Goal: Task Accomplishment & Management: Complete application form

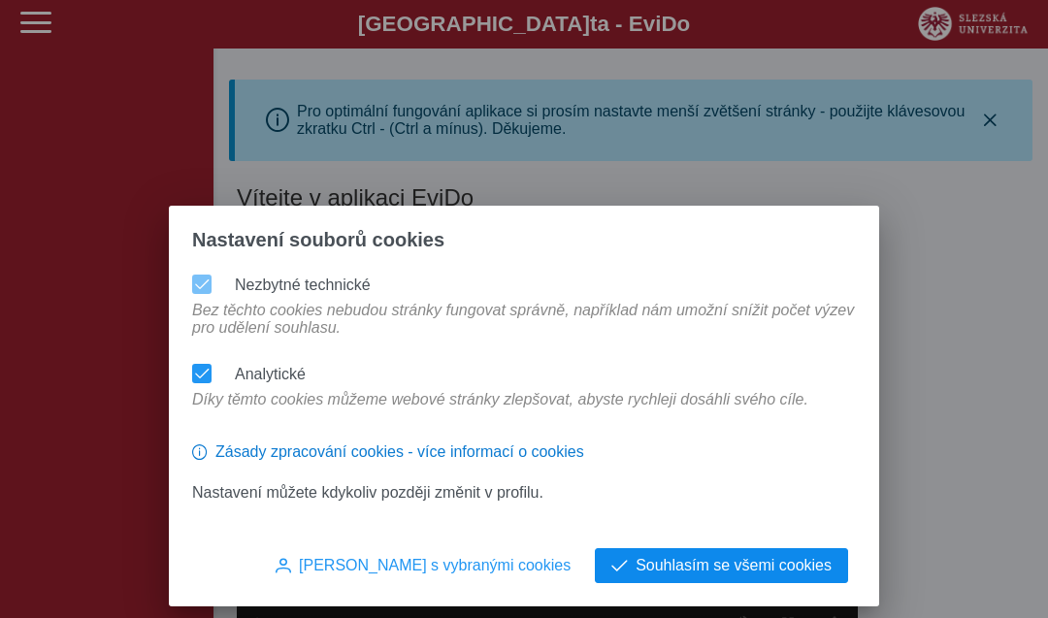
click at [777, 558] on span "Souhlasím se všemi cookies" at bounding box center [734, 565] width 196 height 17
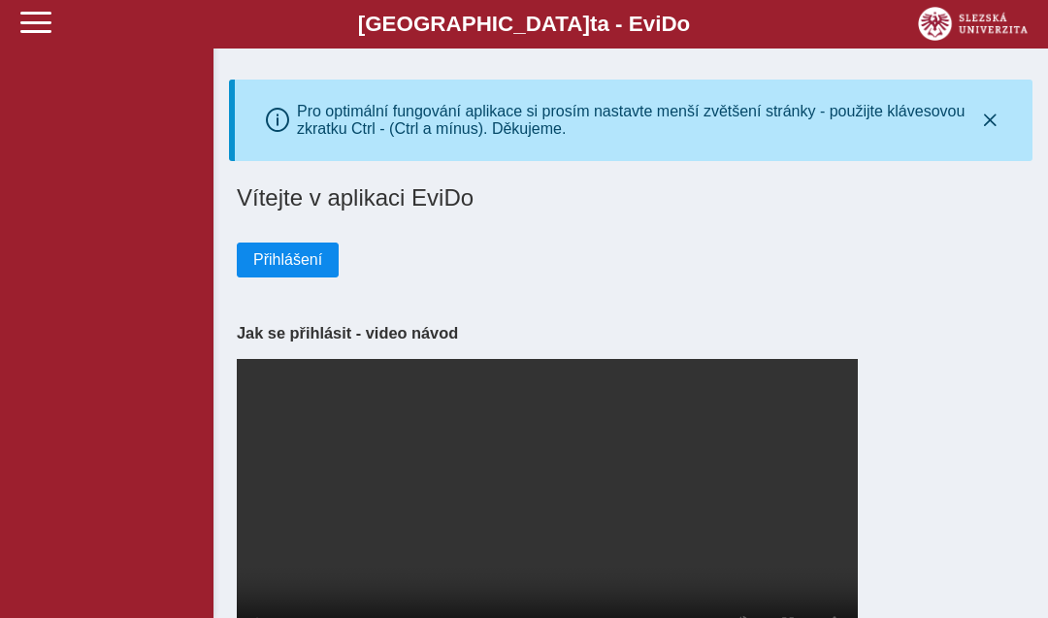
click at [280, 269] on span "Přihlášení" at bounding box center [287, 259] width 69 height 17
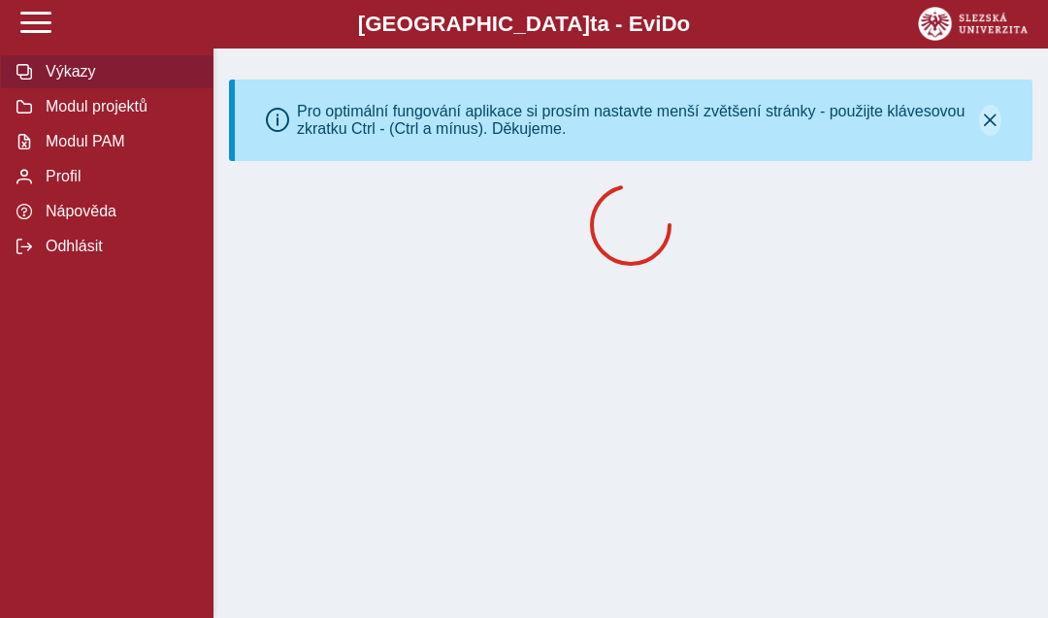
click at [979, 121] on button "button" at bounding box center [990, 120] width 22 height 31
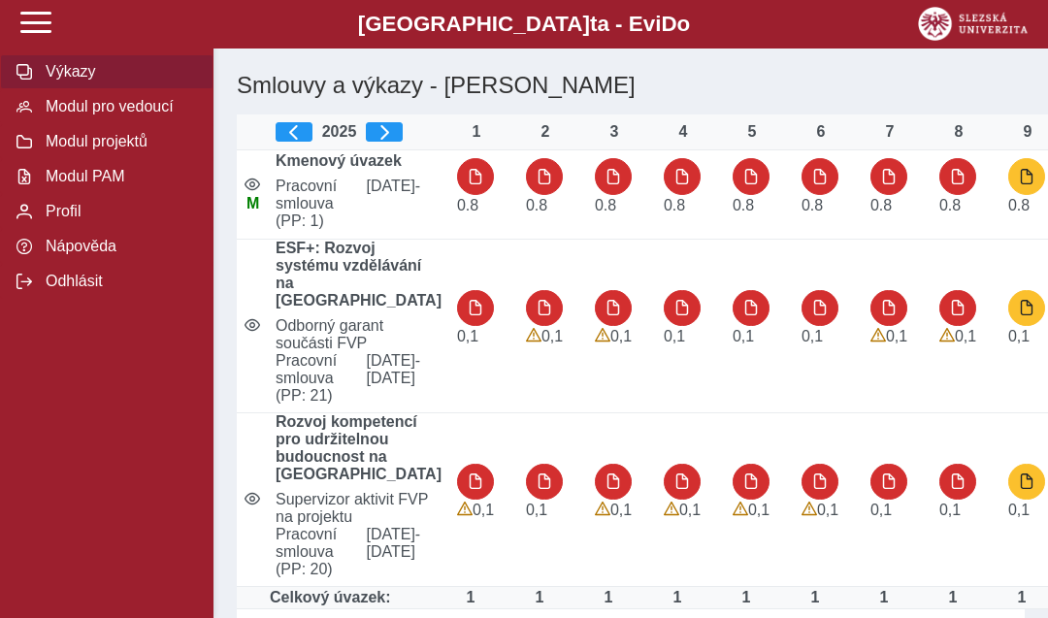
scroll to position [22, 0]
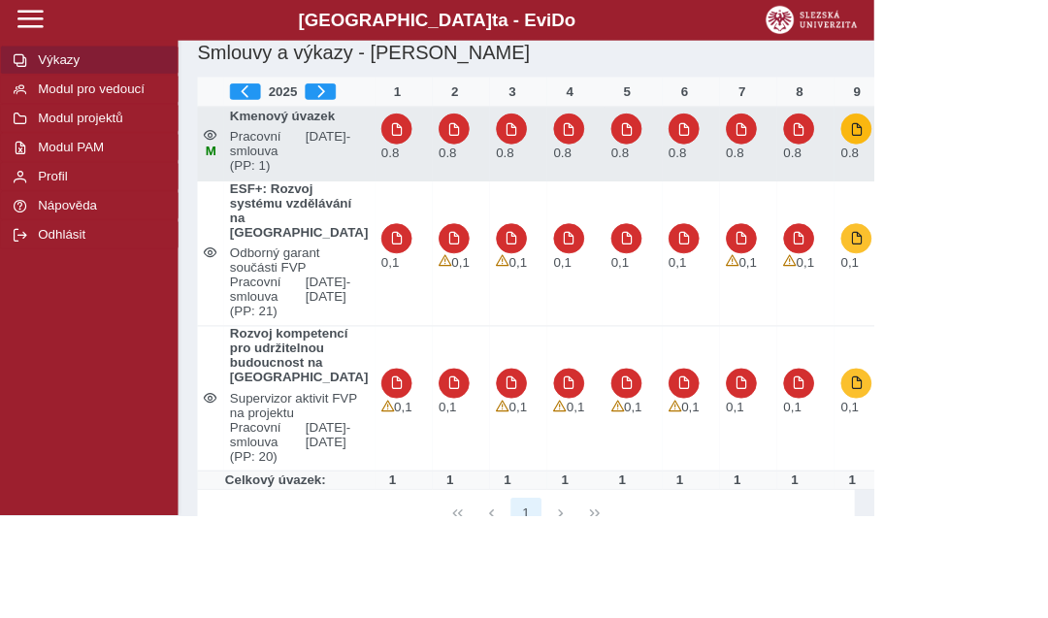
click at [1008, 173] on button "button" at bounding box center [1026, 154] width 37 height 37
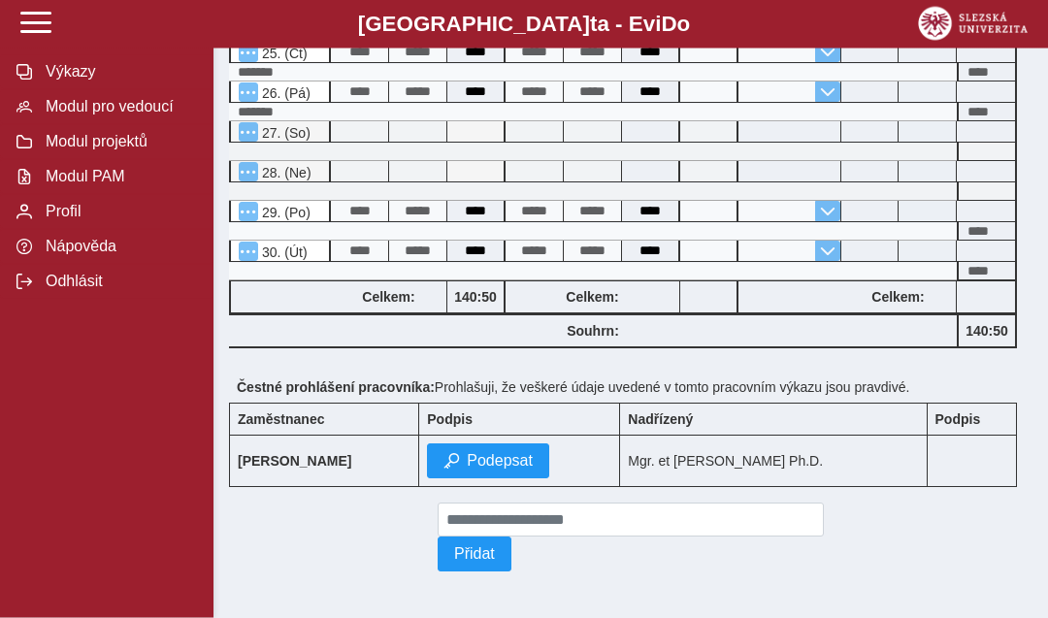
scroll to position [1349, 0]
click at [478, 470] on span "Podepsat" at bounding box center [500, 460] width 66 height 17
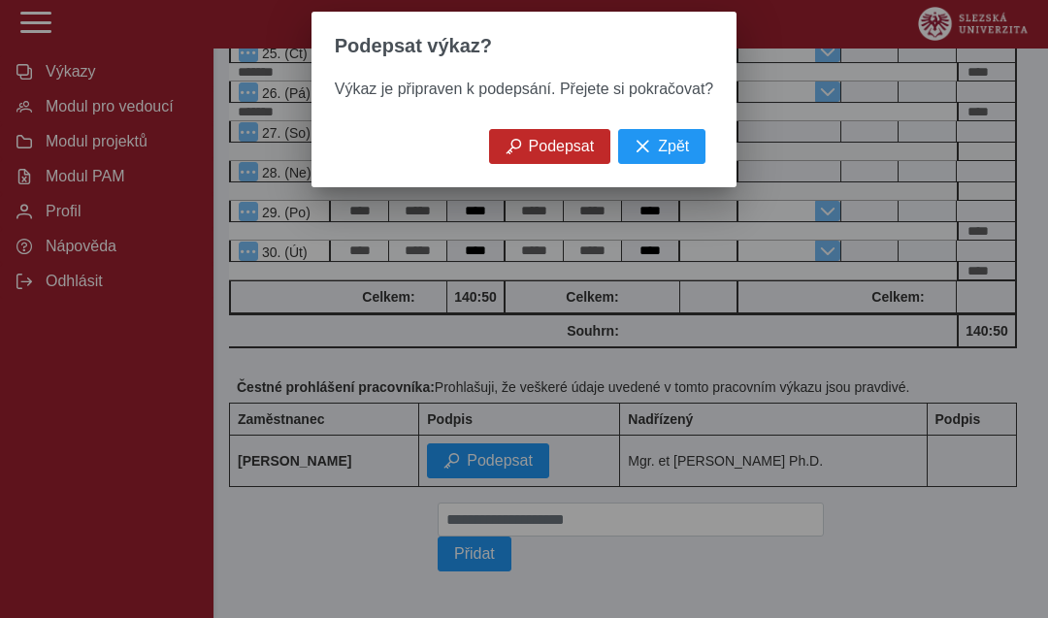
click at [562, 138] on button "Podepsat" at bounding box center [550, 146] width 122 height 35
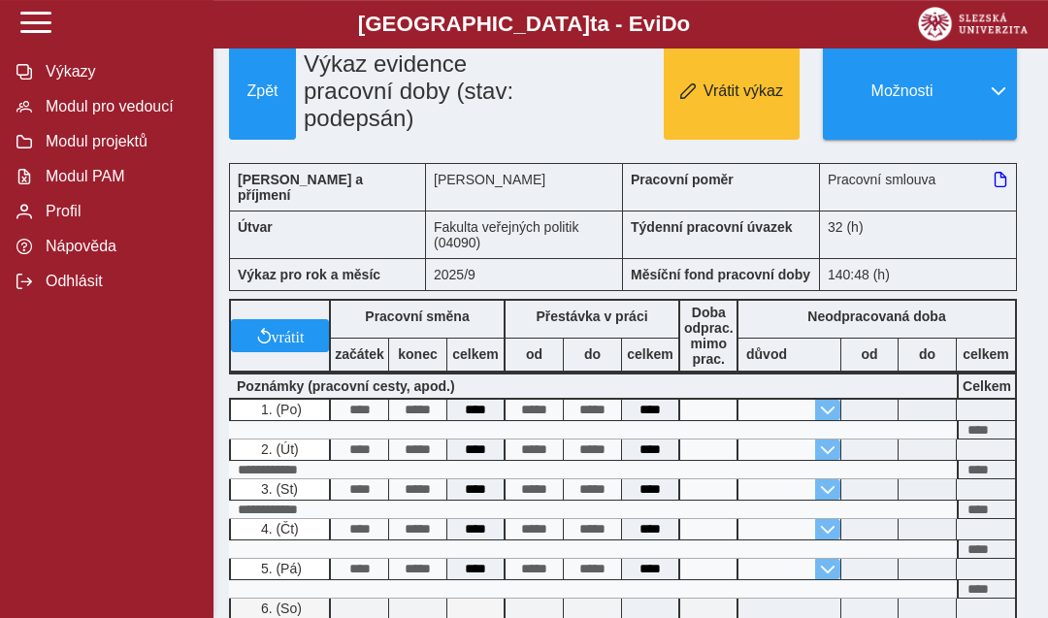
scroll to position [0, 0]
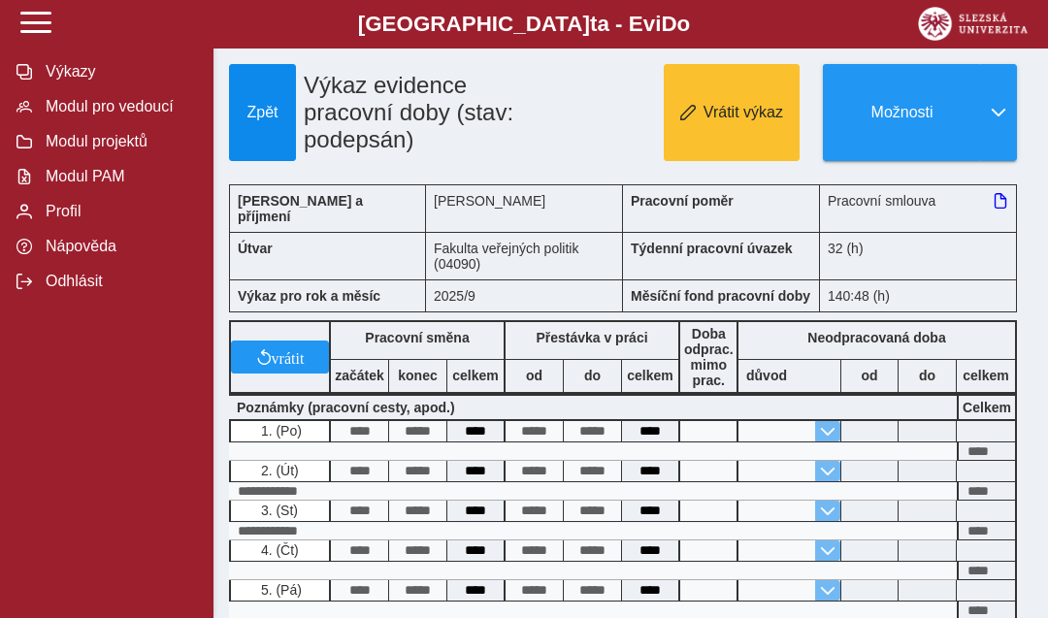
click at [273, 121] on span "Zpět" at bounding box center [262, 112] width 49 height 17
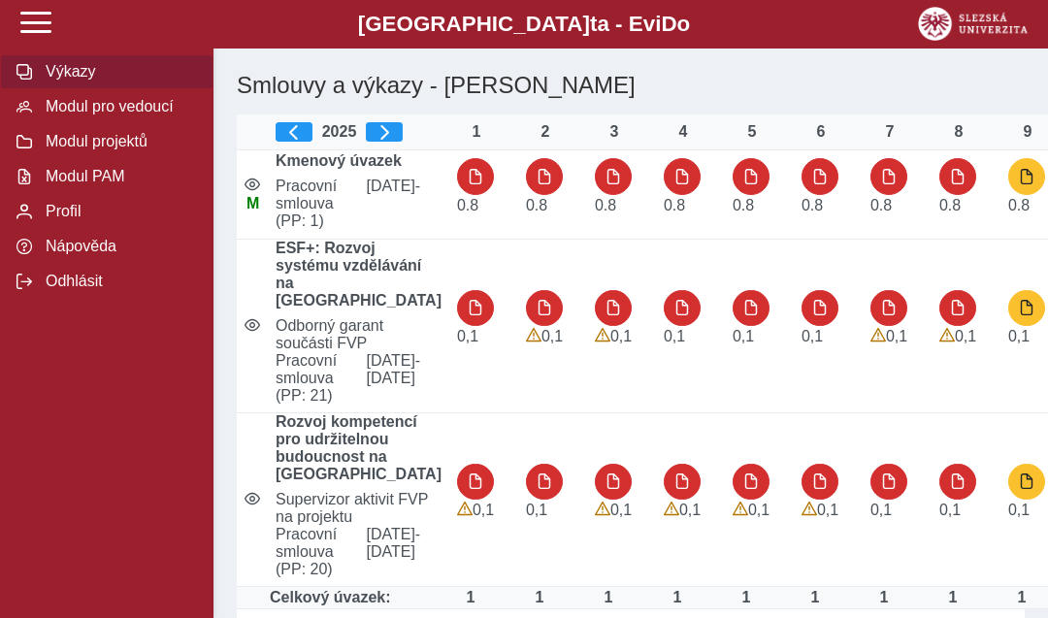
scroll to position [22, 0]
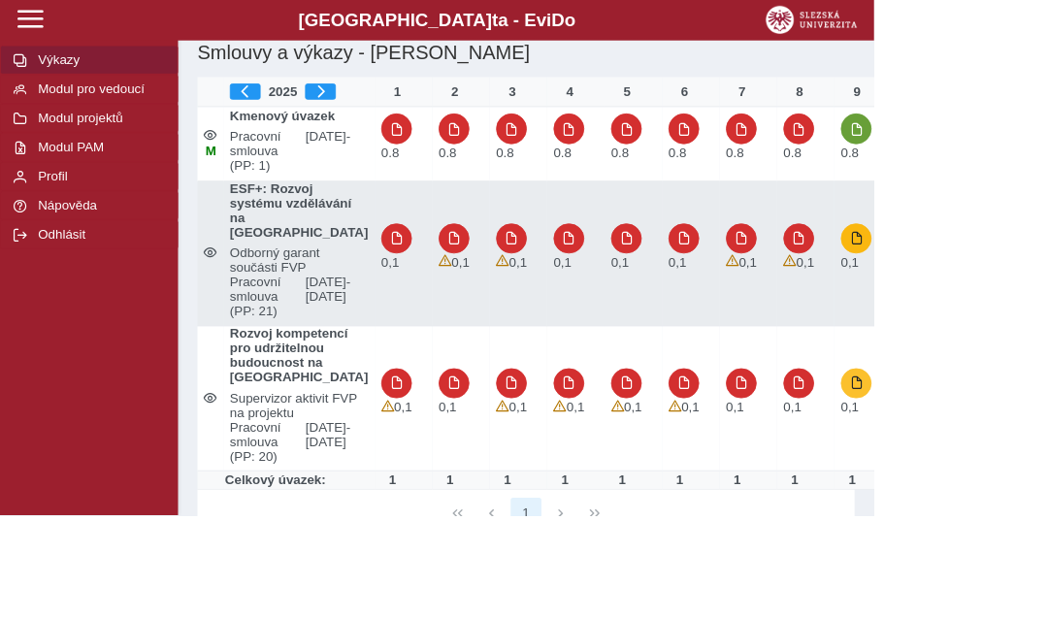
click at [1008, 305] on button "button" at bounding box center [1026, 286] width 37 height 37
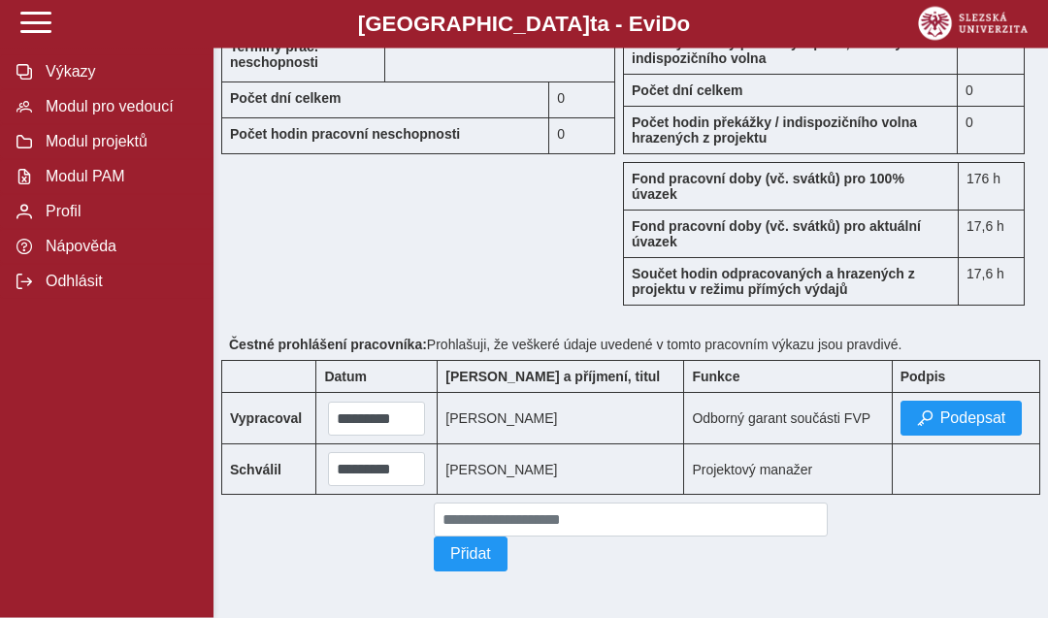
scroll to position [2154, 0]
click at [964, 427] on span "Podepsat" at bounding box center [973, 417] width 66 height 17
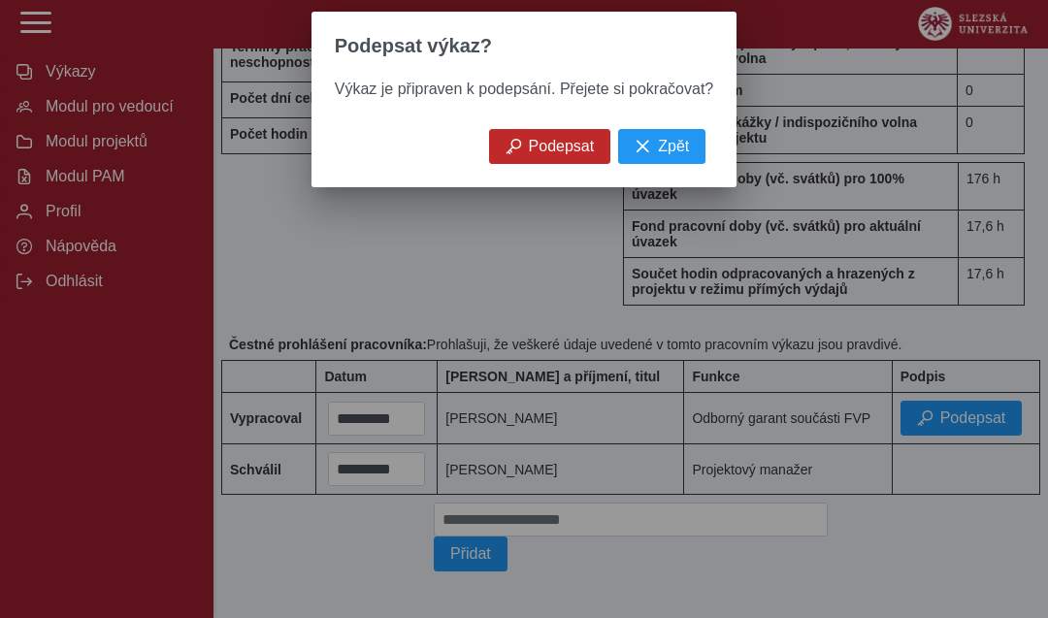
click at [554, 151] on span "Podepsat" at bounding box center [562, 146] width 66 height 17
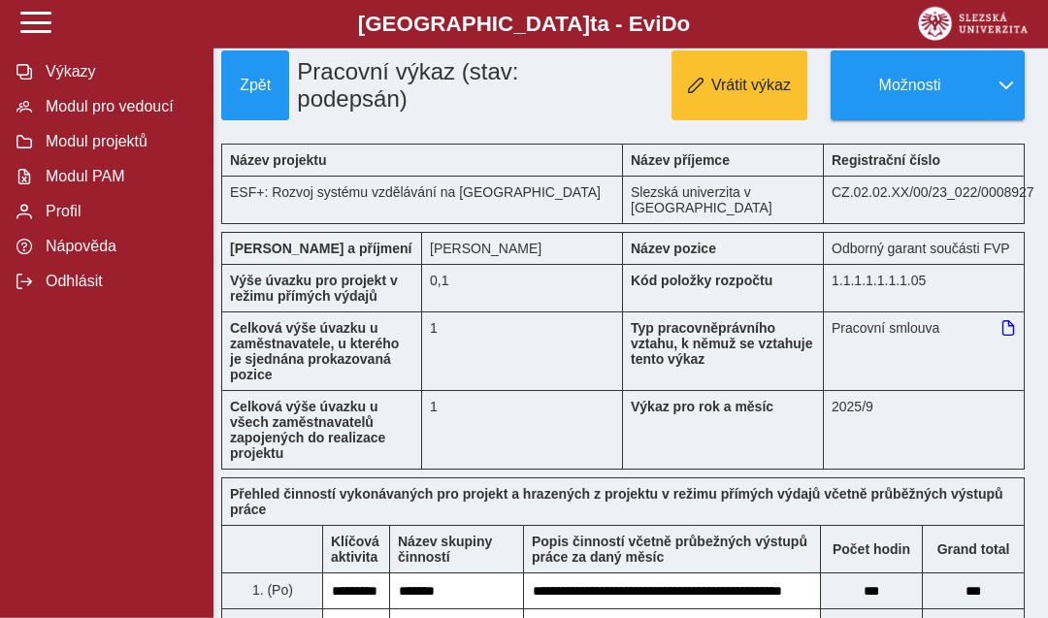
scroll to position [0, 0]
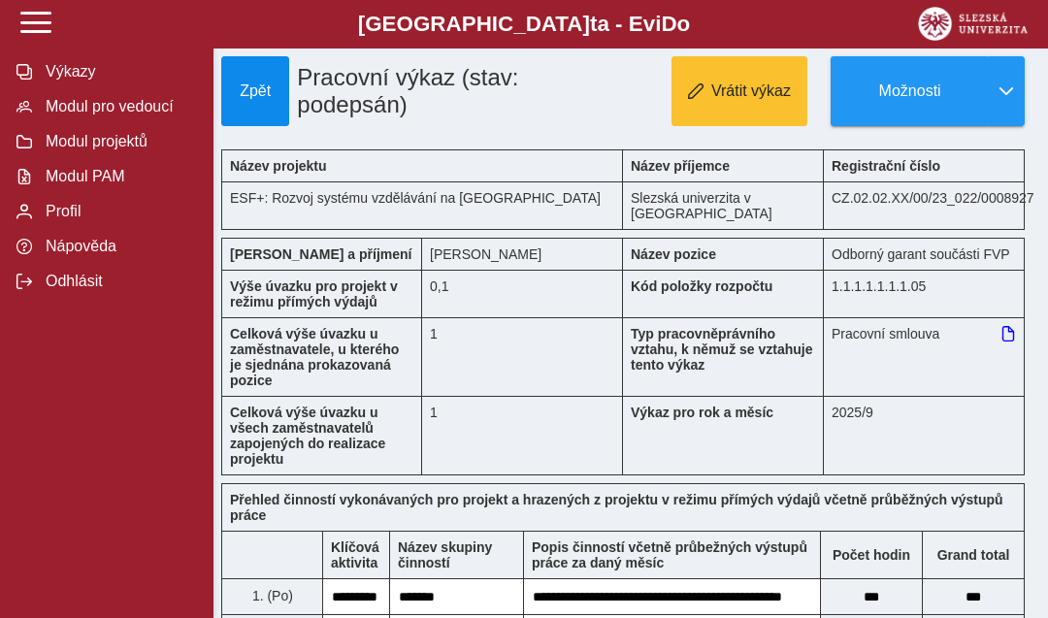
click at [277, 99] on span "Zpět" at bounding box center [255, 90] width 50 height 17
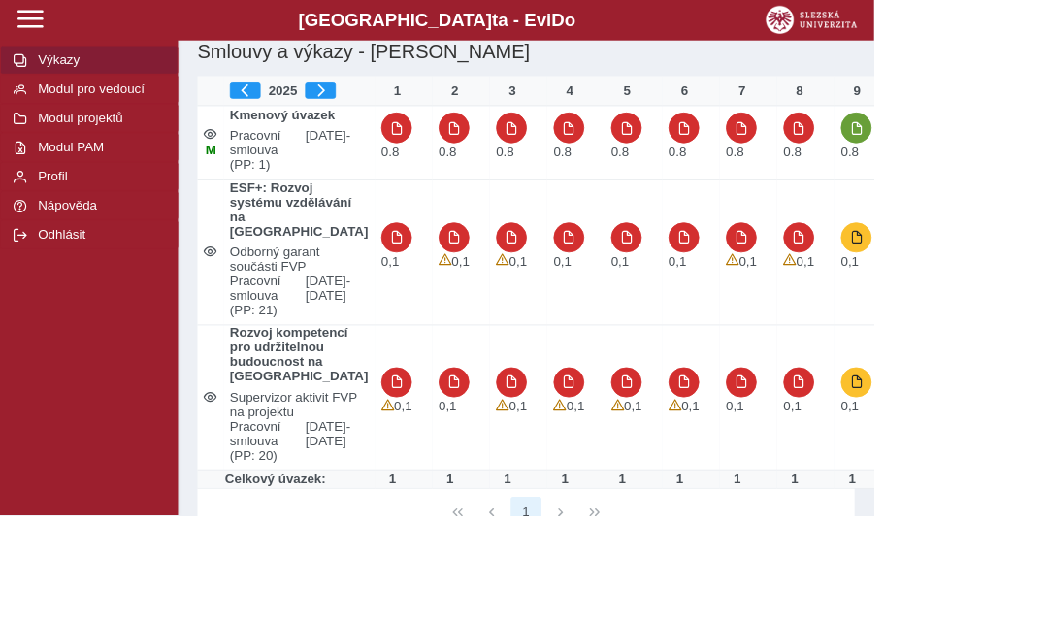
scroll to position [47, 0]
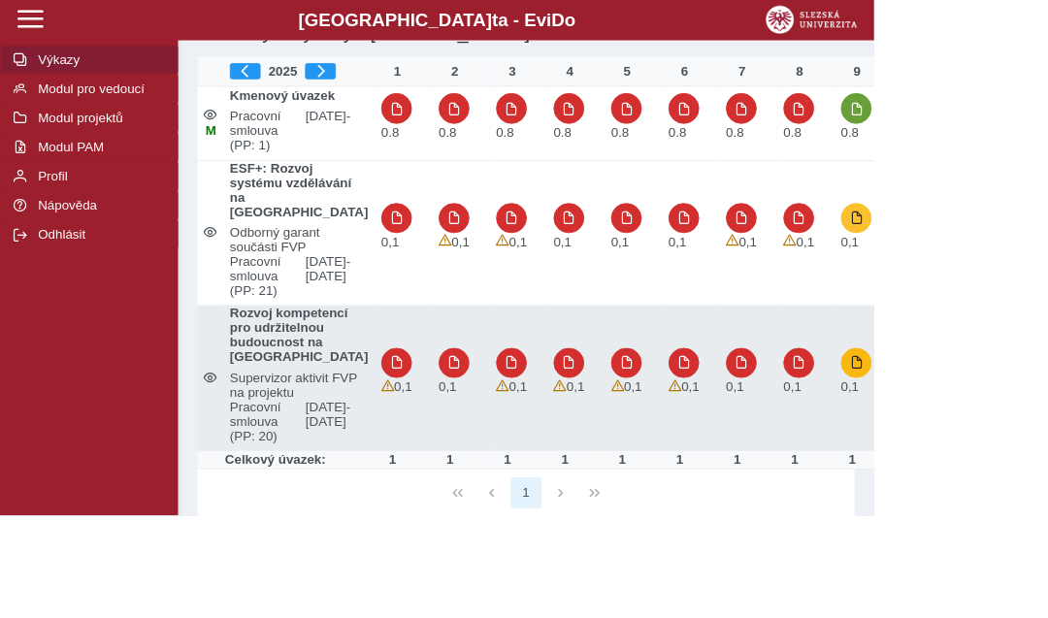
click at [1019, 442] on span "button" at bounding box center [1027, 435] width 16 height 16
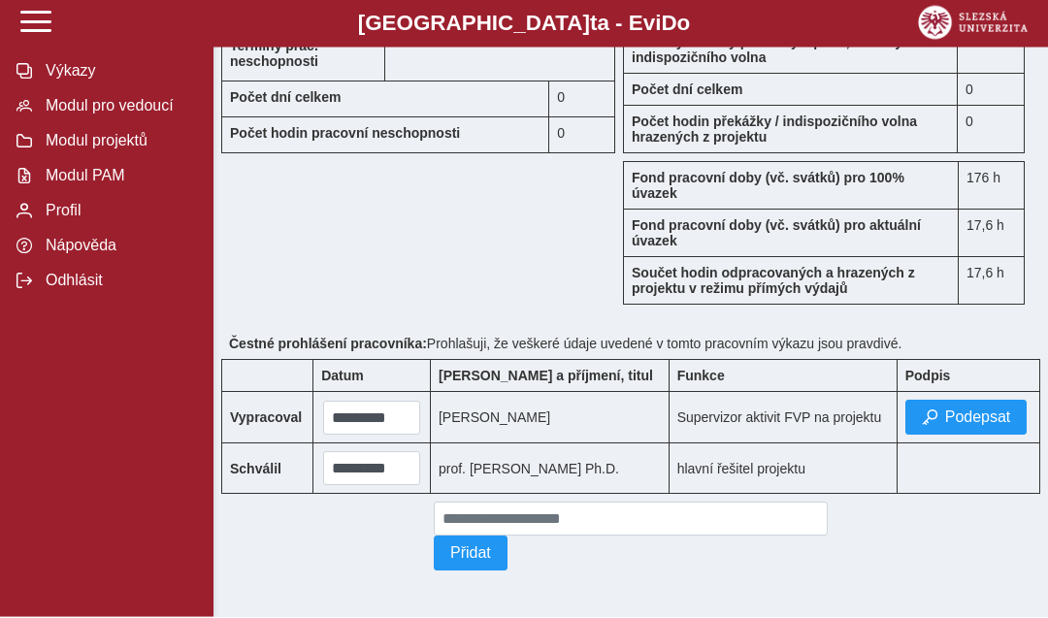
scroll to position [1978, 0]
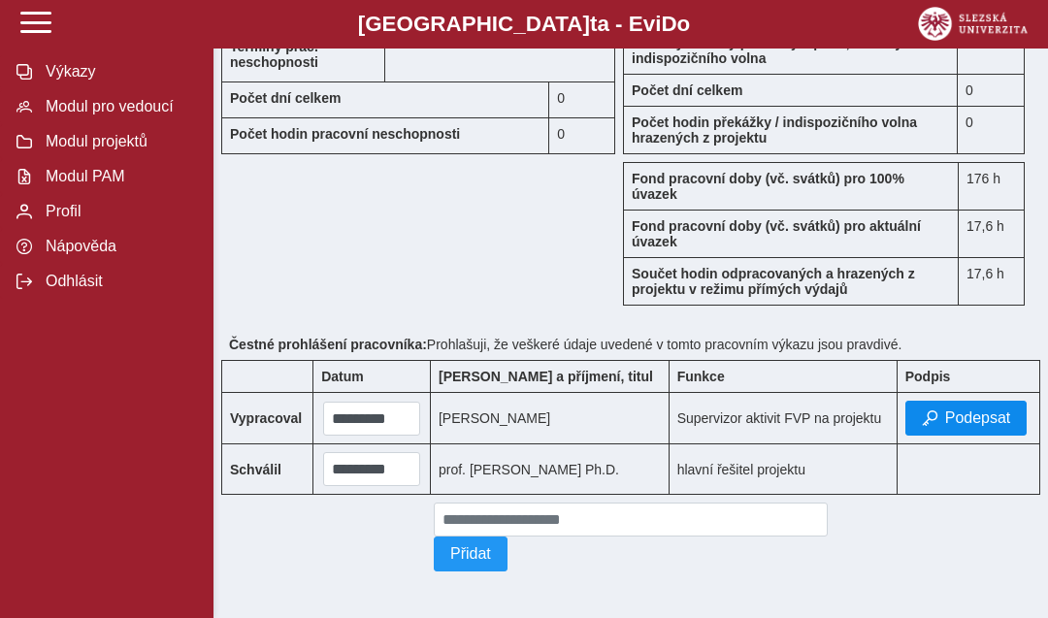
click at [987, 427] on span "Podepsat" at bounding box center [978, 417] width 66 height 17
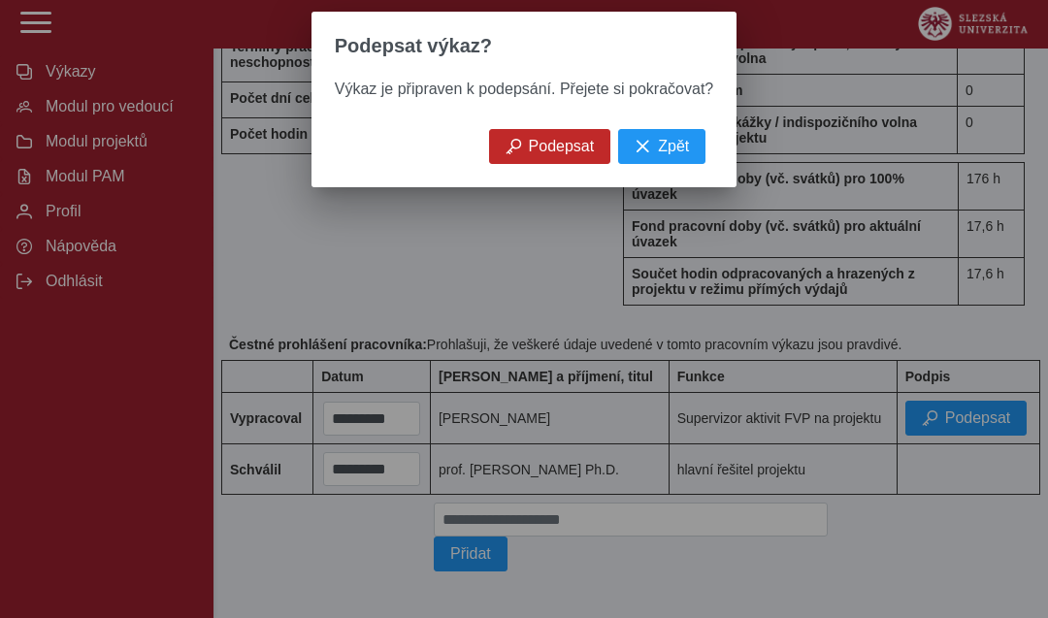
click at [507, 162] on button "Podepsat" at bounding box center [550, 146] width 122 height 35
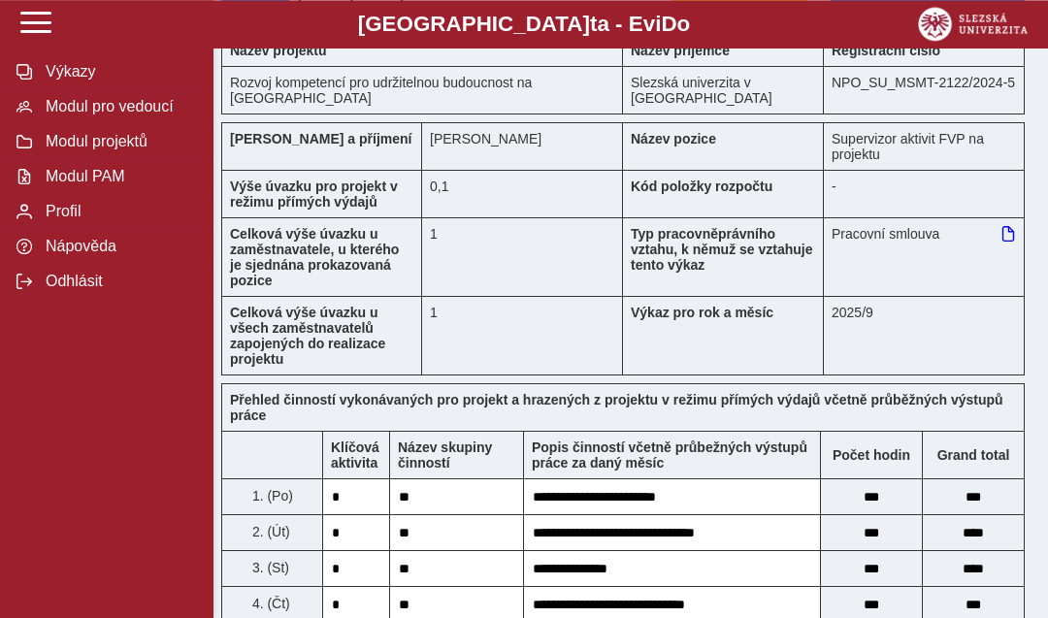
scroll to position [0, 0]
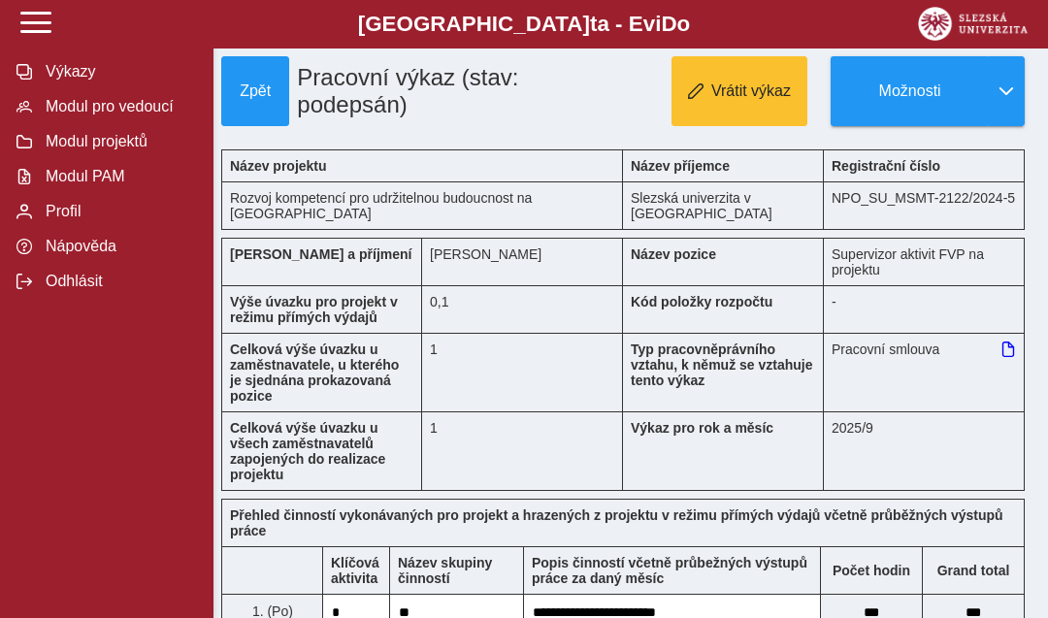
click at [137, 115] on span "Modul pro vedoucí" at bounding box center [118, 106] width 157 height 17
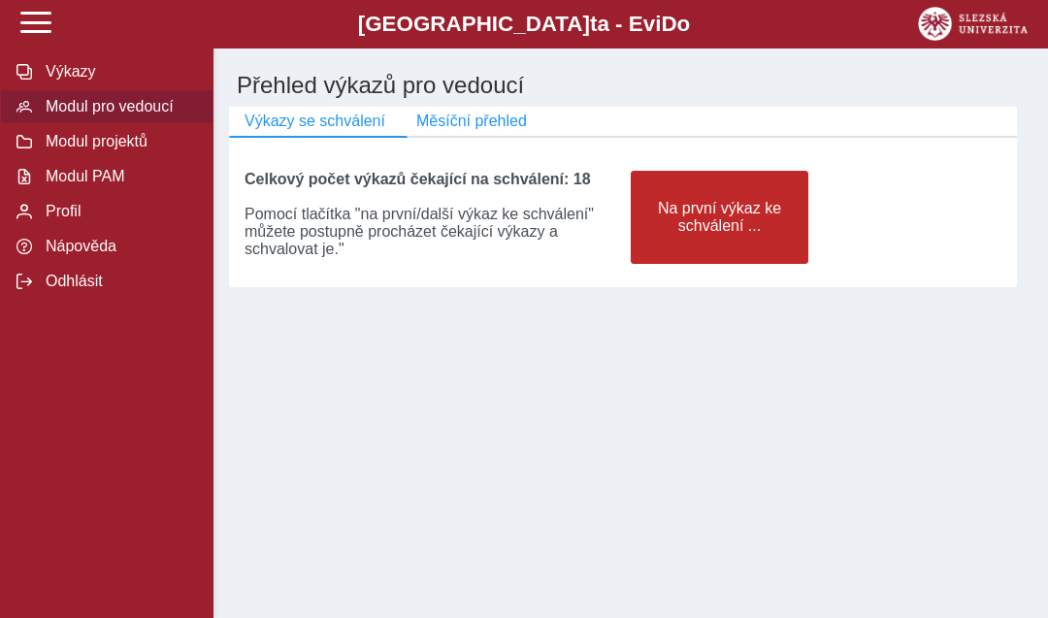
click at [731, 232] on span "Na první výkaz ke schválení ..." at bounding box center [719, 217] width 145 height 35
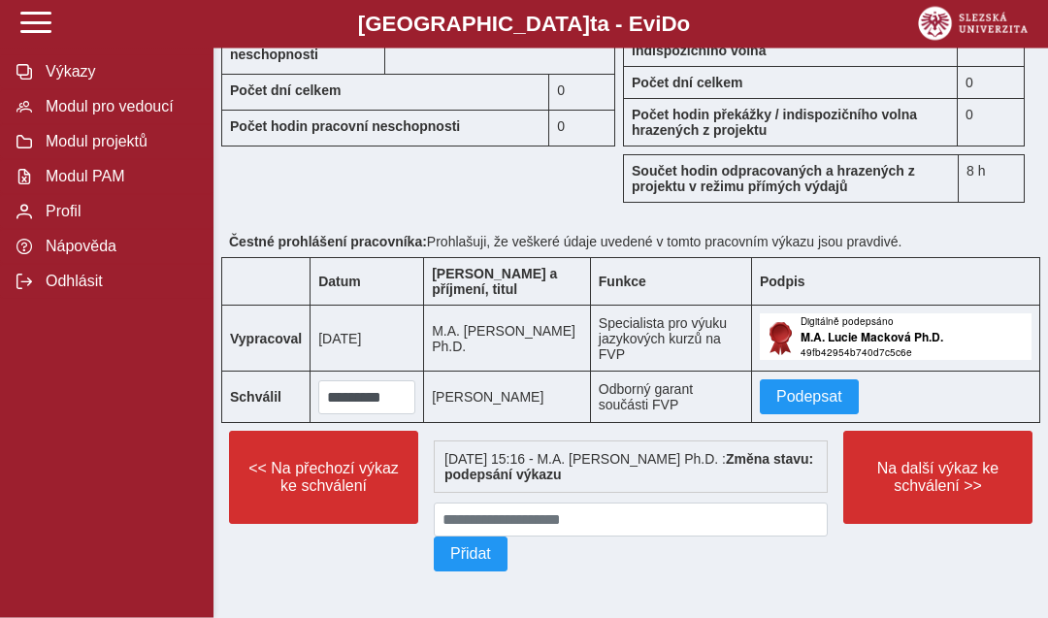
scroll to position [2104, 0]
click at [819, 406] on span "Podepsat" at bounding box center [809, 396] width 66 height 17
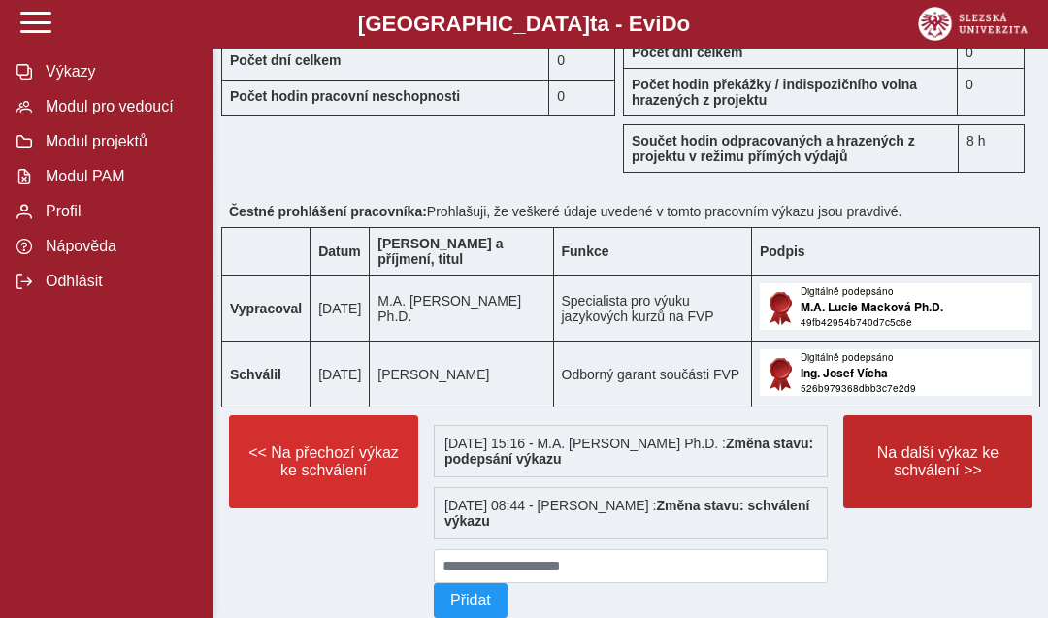
click at [954, 479] on span "Na další výkaz ke schválení >>" at bounding box center [938, 461] width 156 height 35
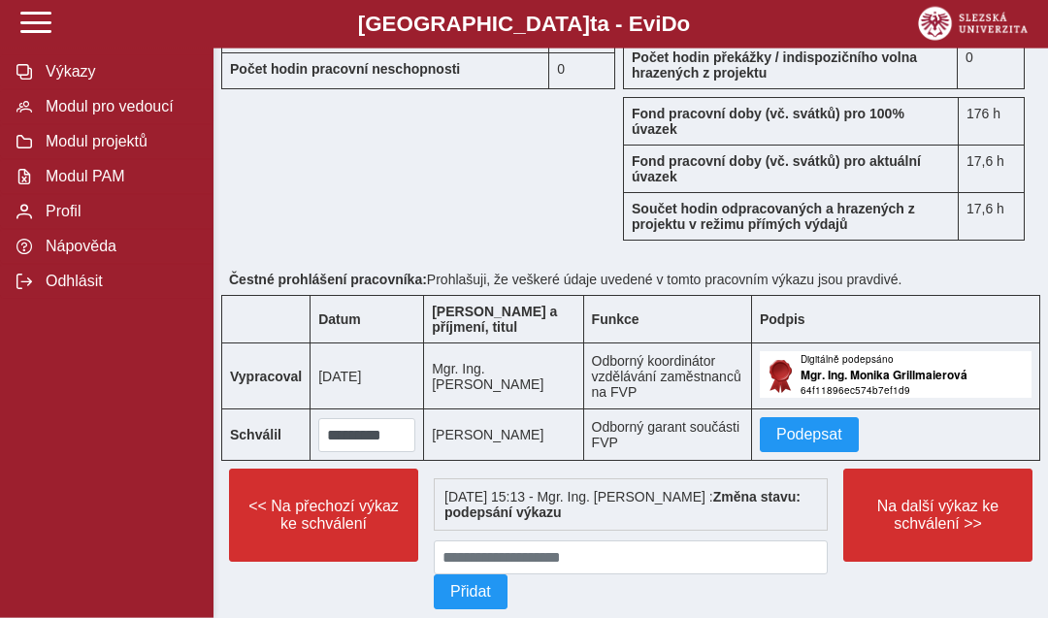
scroll to position [2055, 0]
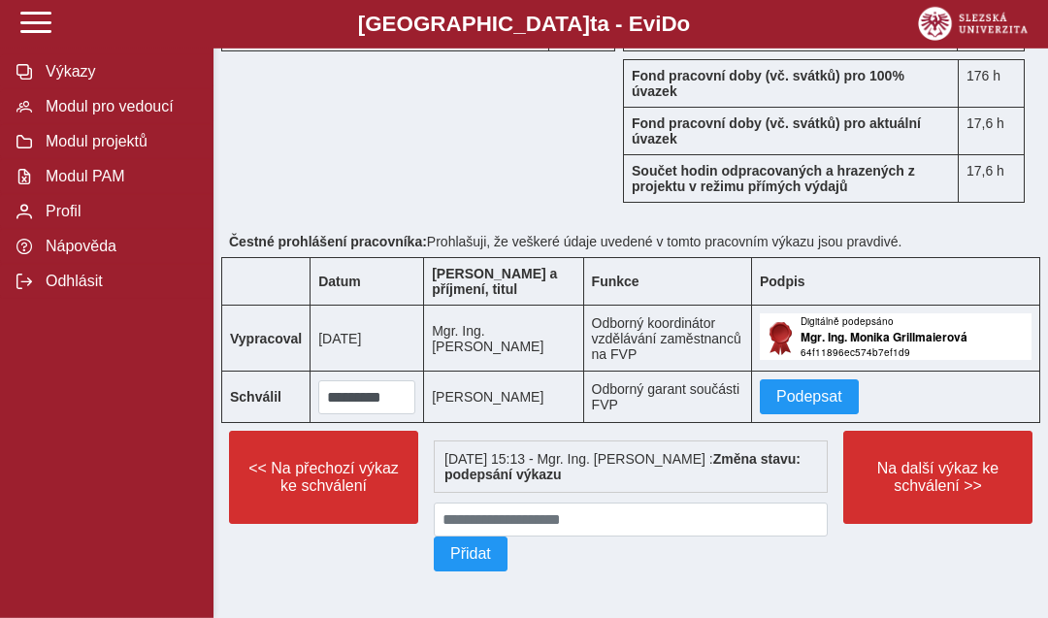
click at [815, 406] on span "Podepsat" at bounding box center [809, 396] width 66 height 17
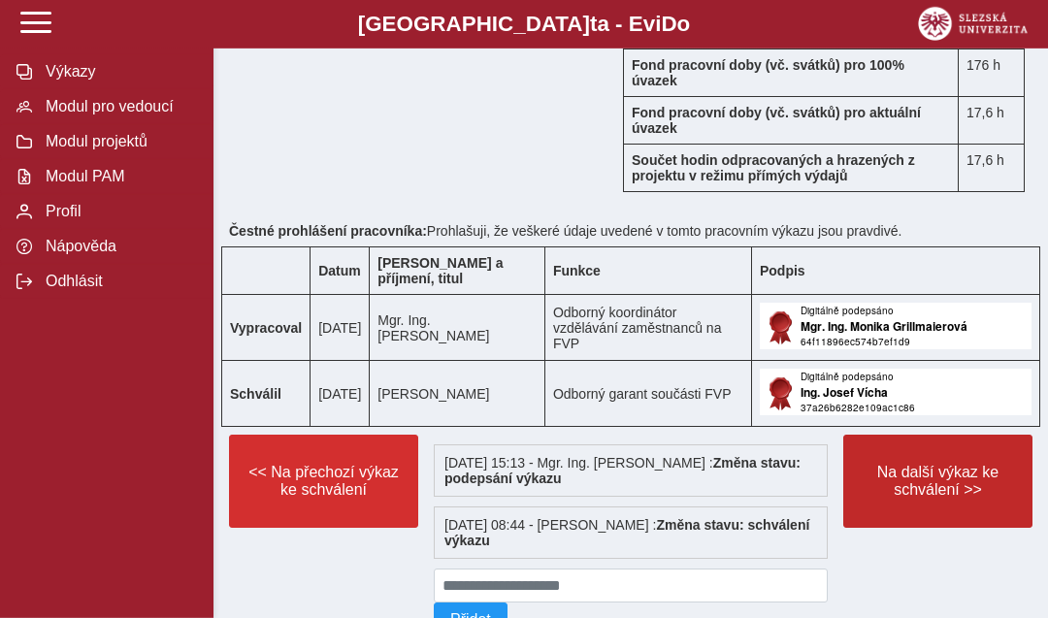
click at [911, 499] on span "Na další výkaz ke schválení >>" at bounding box center [938, 481] width 156 height 35
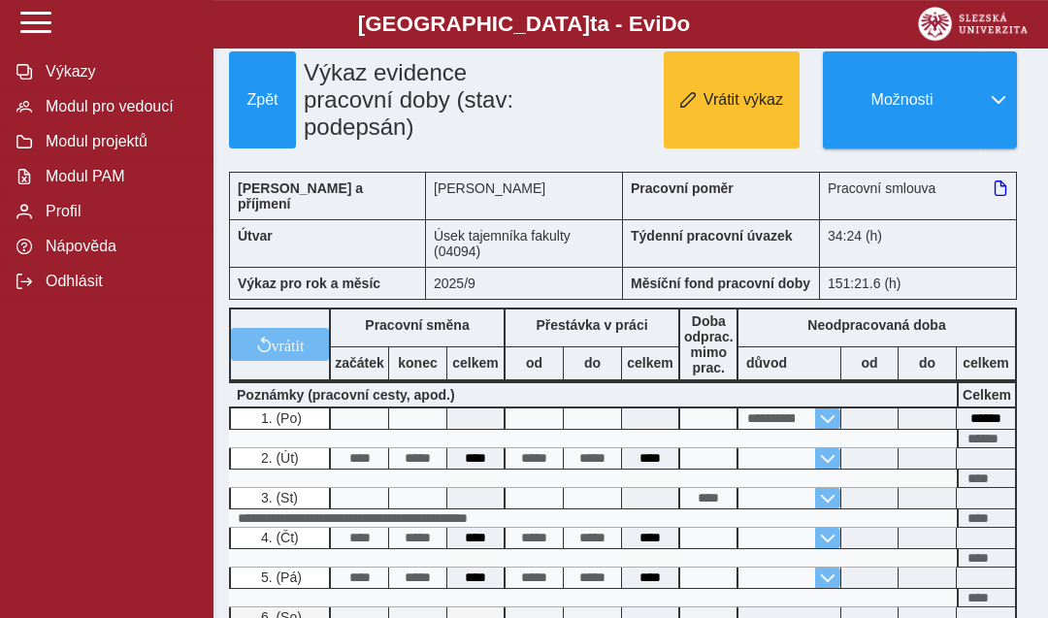
scroll to position [11, 0]
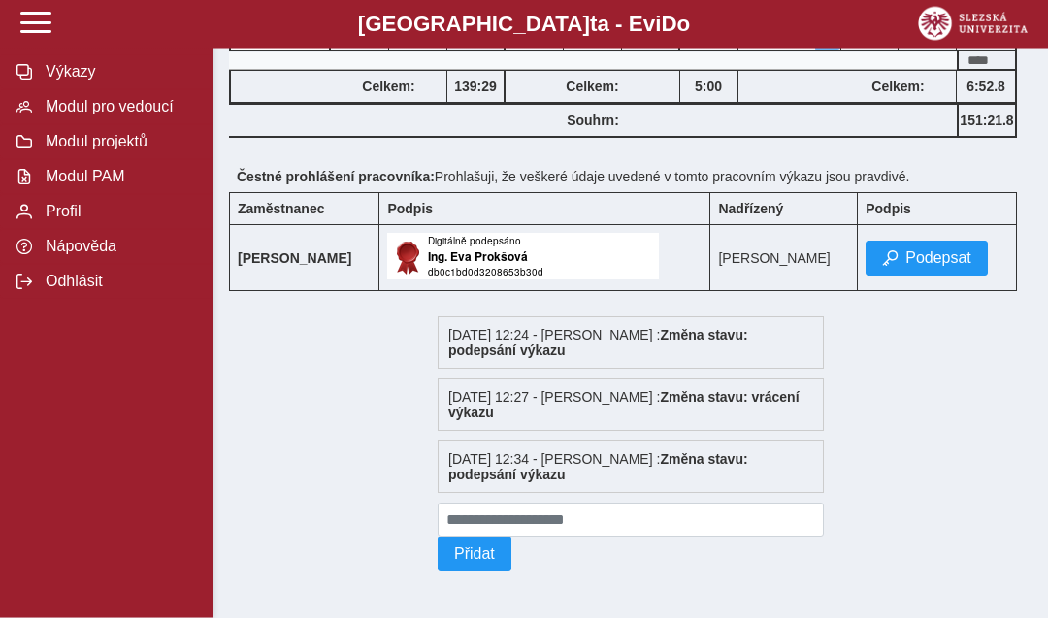
scroll to position [1692, 0]
click at [932, 267] on span "Podepsat" at bounding box center [938, 257] width 66 height 17
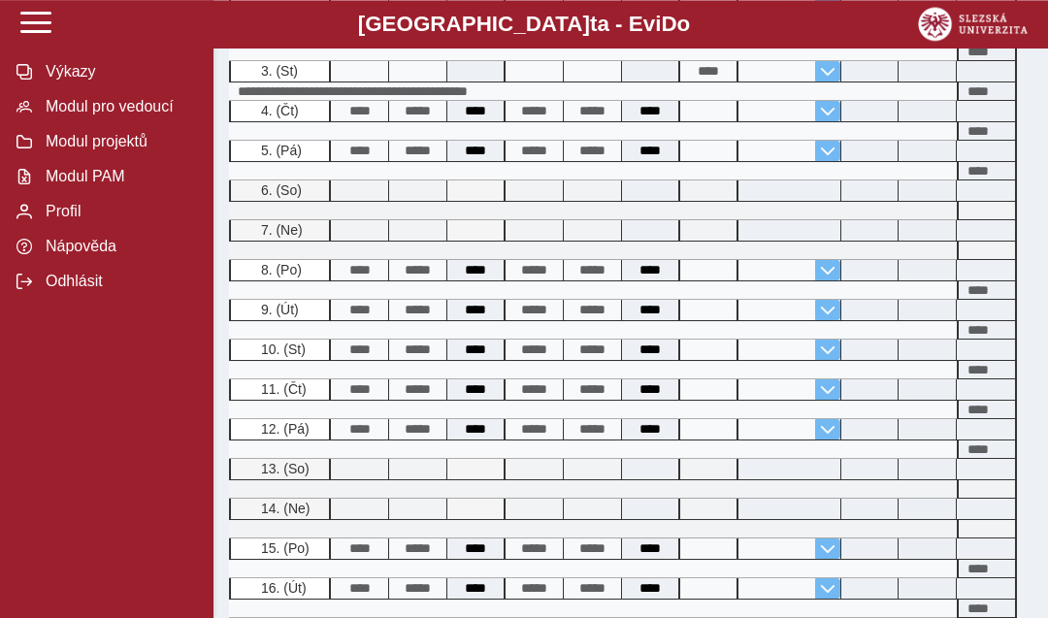
scroll to position [0, 0]
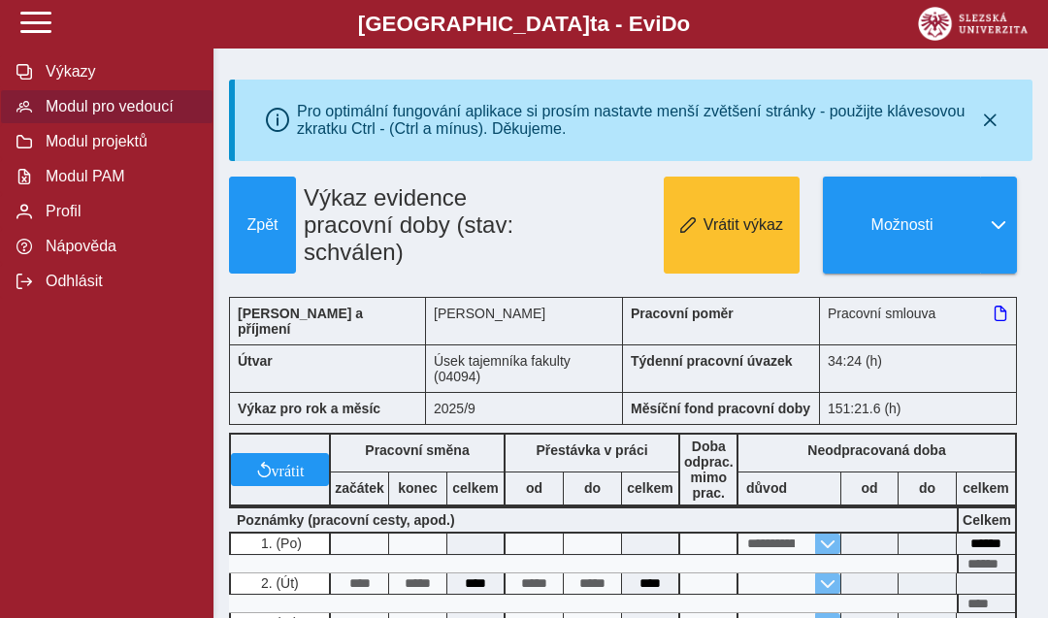
click at [118, 114] on span "Modul pro vedoucí" at bounding box center [118, 106] width 157 height 17
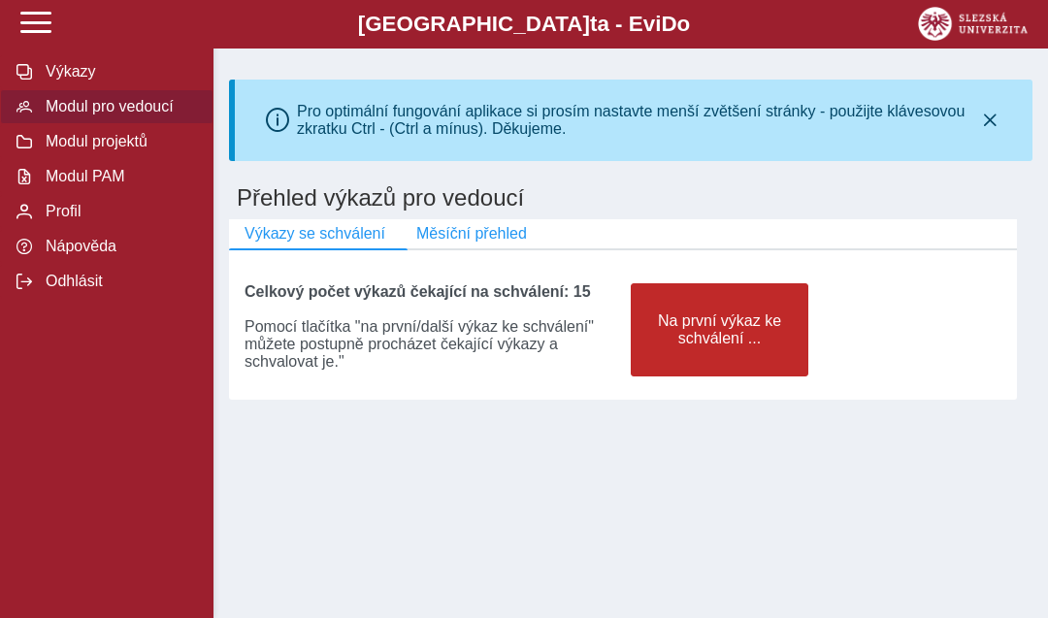
click at [737, 329] on span "Na první výkaz ke schválení ..." at bounding box center [719, 329] width 145 height 35
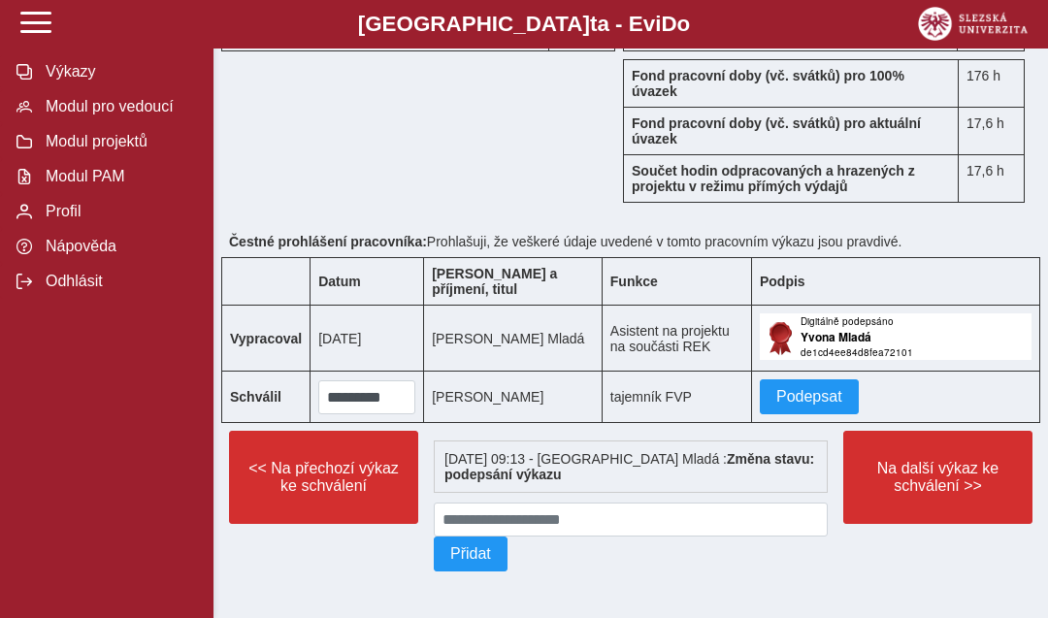
scroll to position [2281, 0]
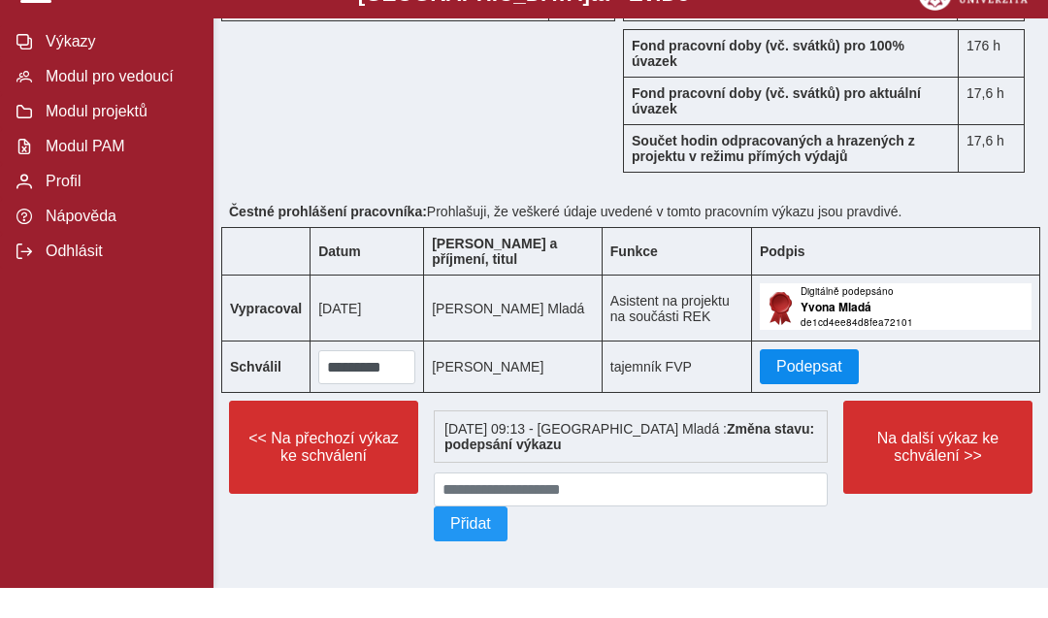
click at [818, 388] on span "Podepsat" at bounding box center [809, 396] width 66 height 17
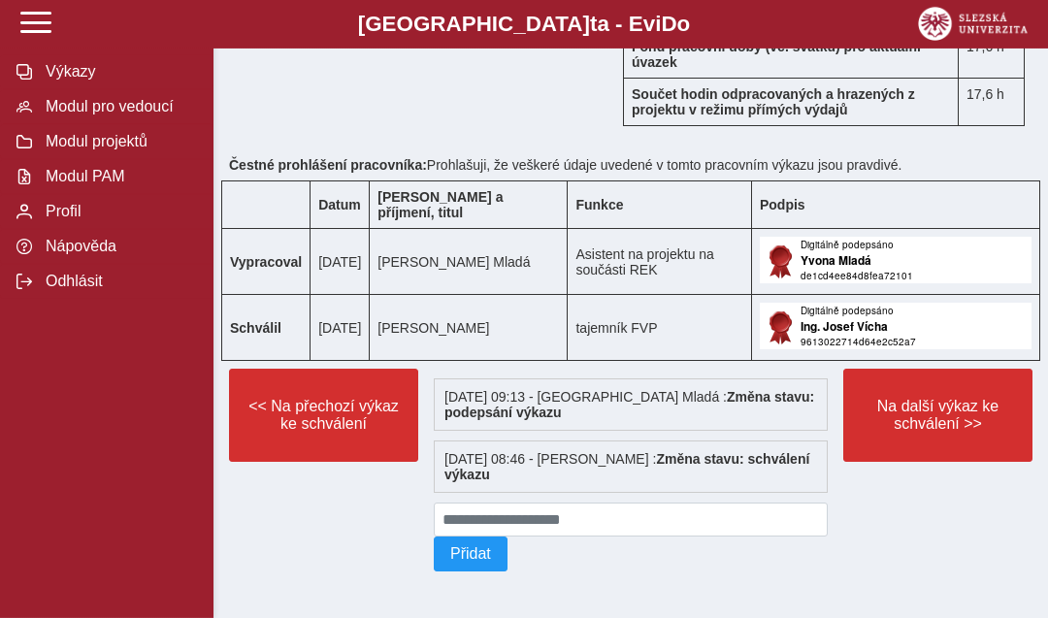
scroll to position [2363, 0]
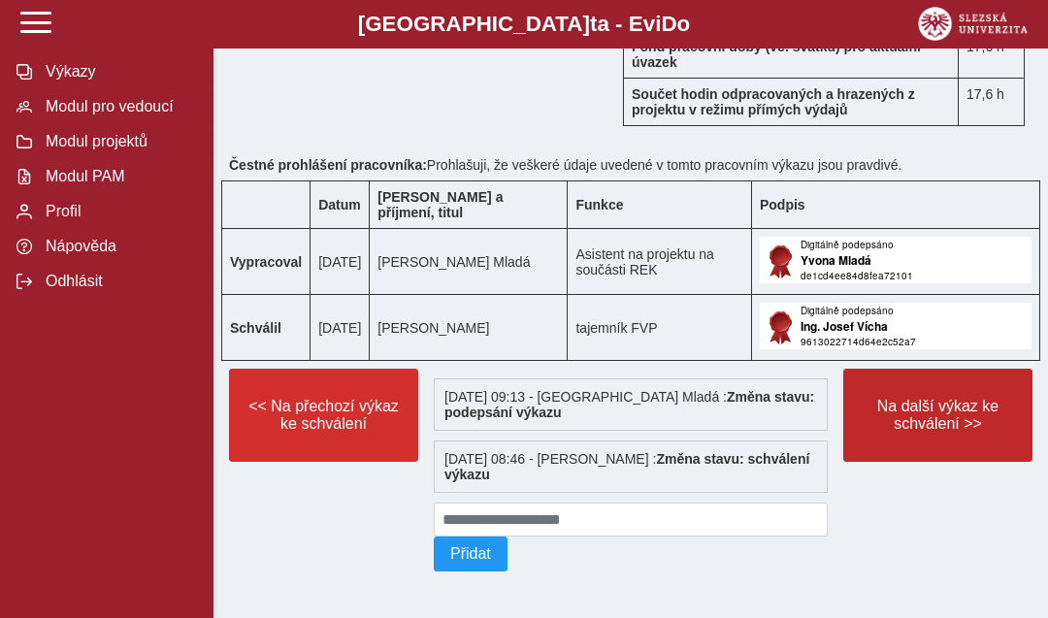
click at [946, 407] on span "Na další výkaz ke schválení >>" at bounding box center [938, 415] width 156 height 35
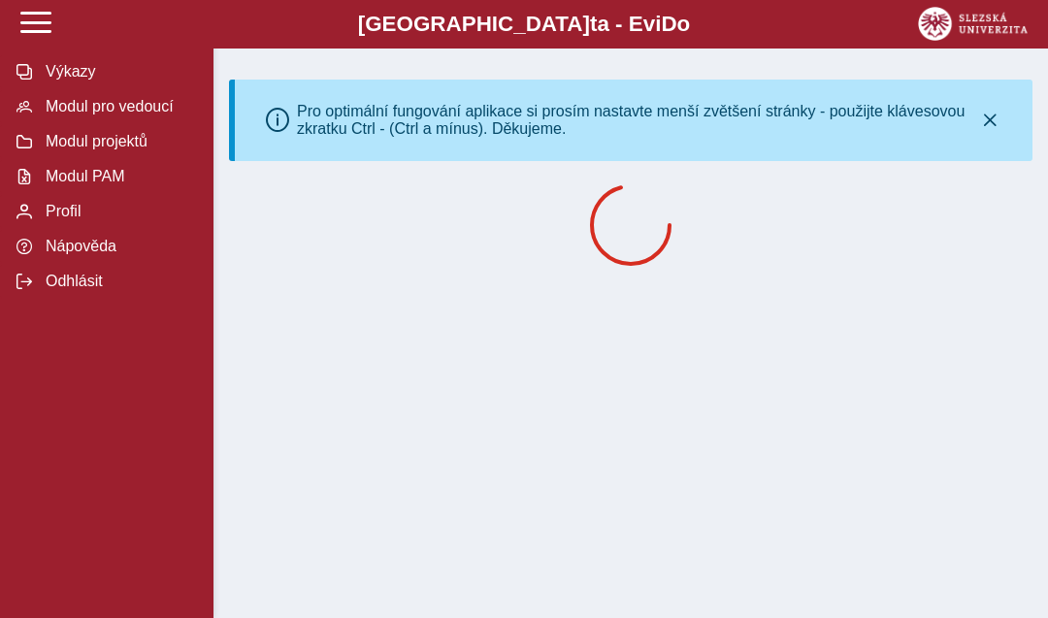
scroll to position [76, 0]
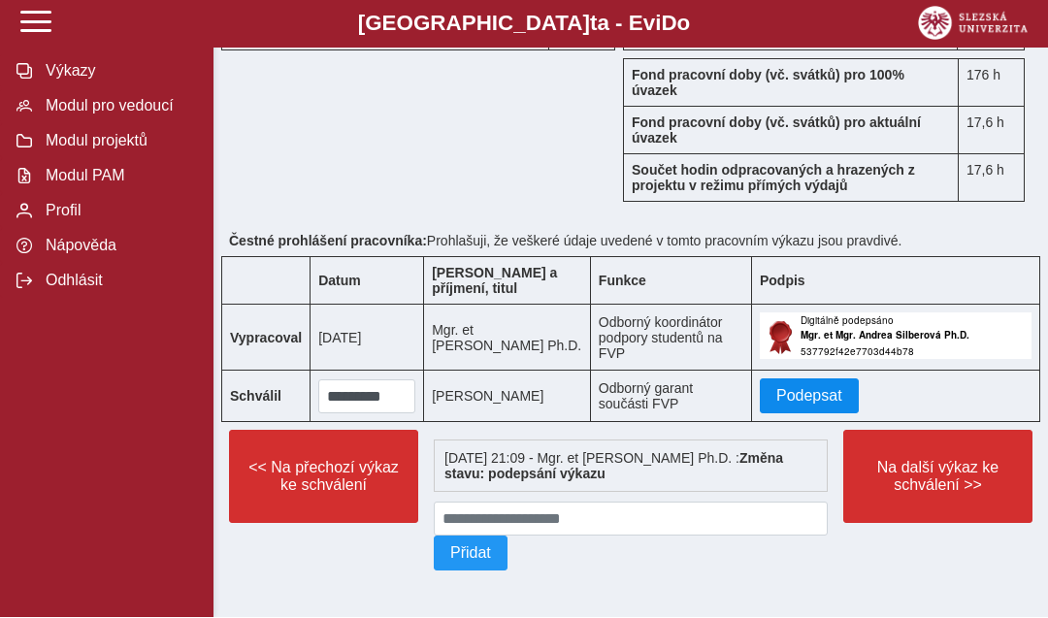
click at [821, 388] on span "Podepsat" at bounding box center [809, 396] width 66 height 17
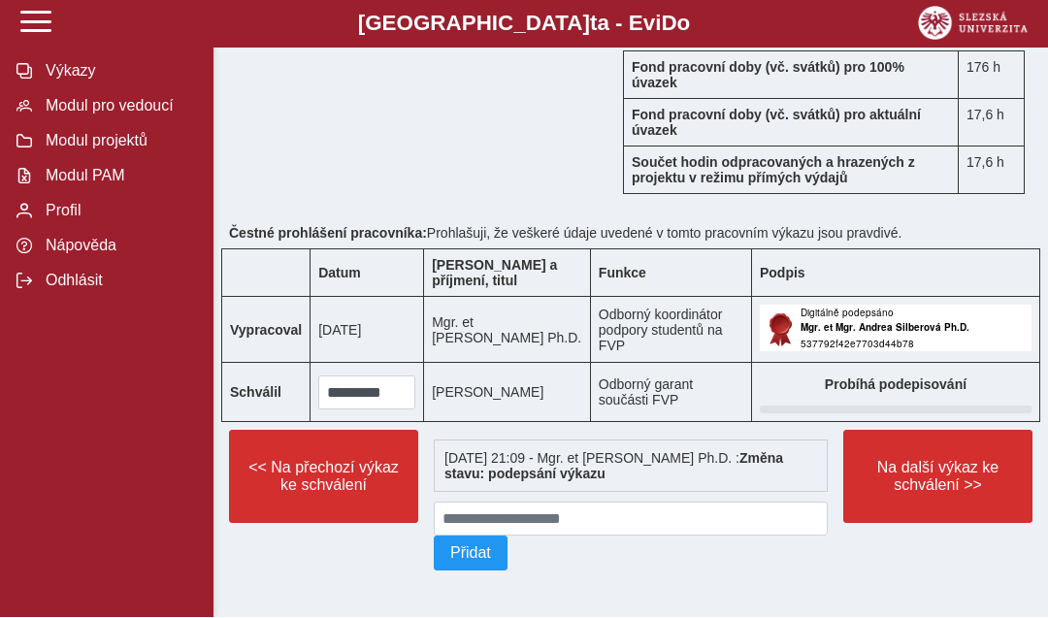
scroll to position [2508, 0]
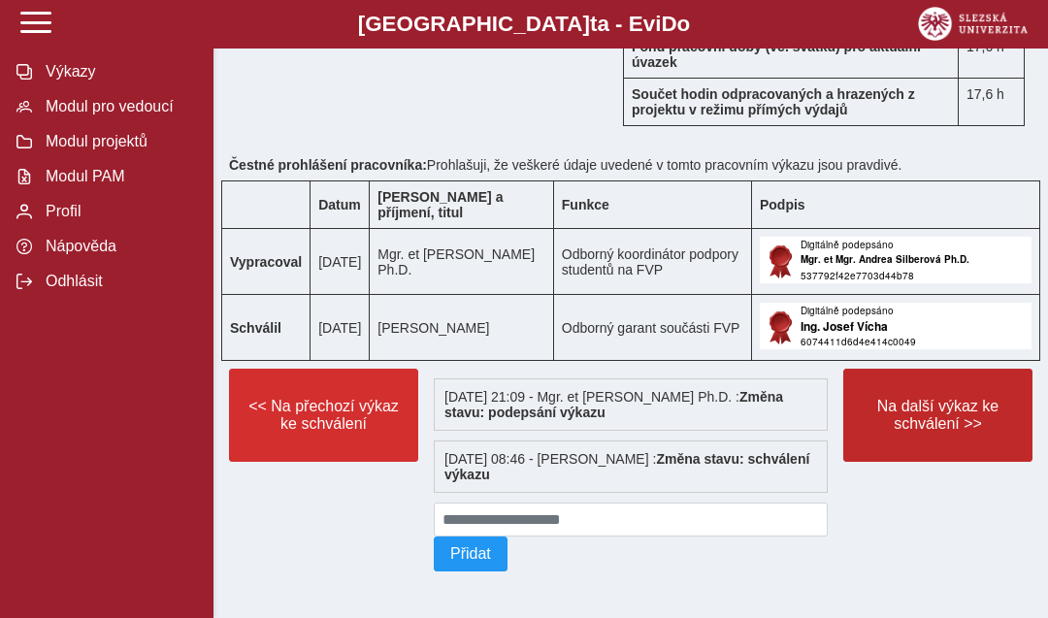
click at [969, 433] on span "Na další výkaz ke schválení >>" at bounding box center [938, 415] width 156 height 35
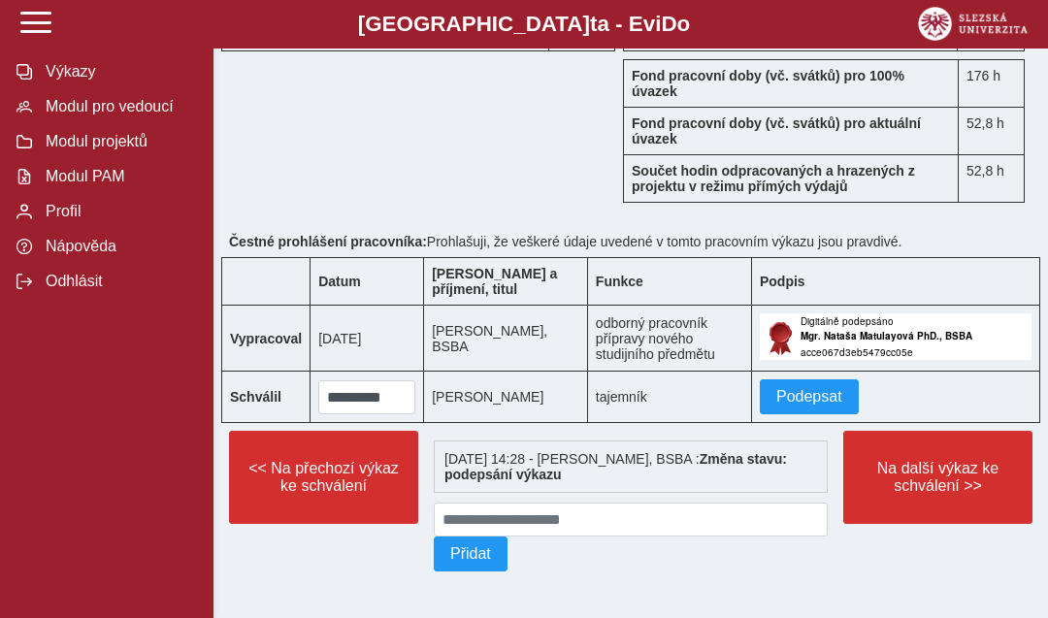
scroll to position [2282, 0]
click at [800, 390] on span "Podepsat" at bounding box center [809, 396] width 66 height 17
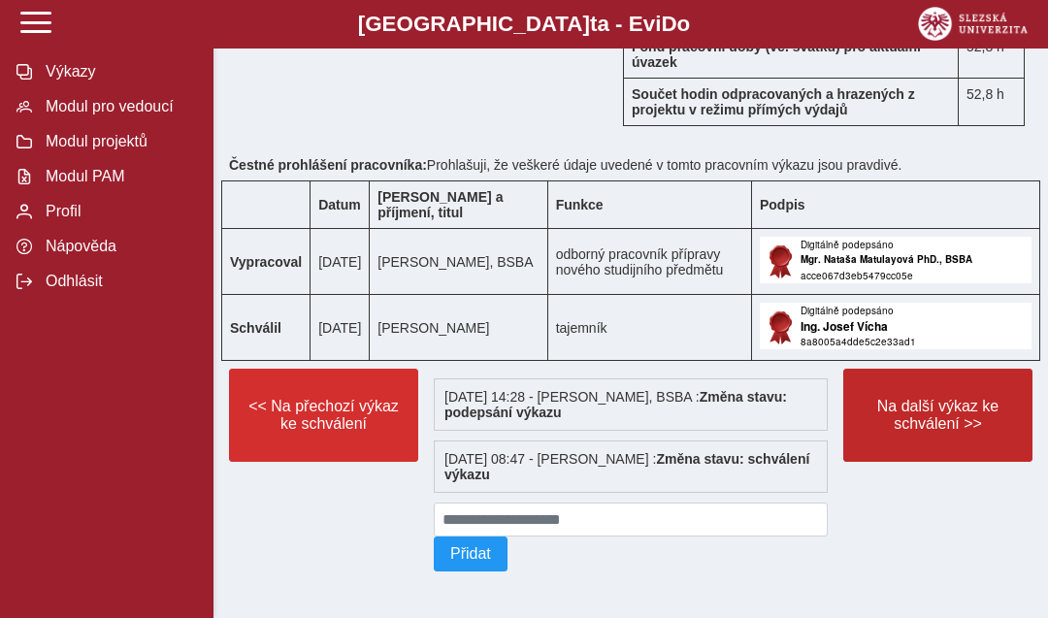
click at [952, 433] on span "Na další výkaz ke schválení >>" at bounding box center [938, 415] width 156 height 35
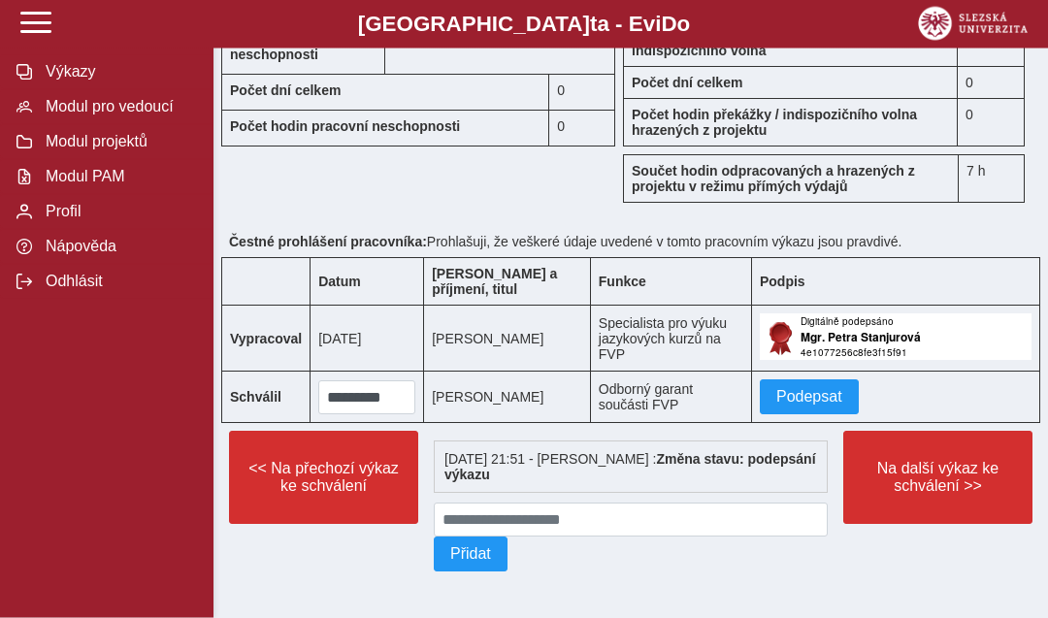
scroll to position [2080, 0]
click at [821, 406] on span "Podepsat" at bounding box center [809, 396] width 66 height 17
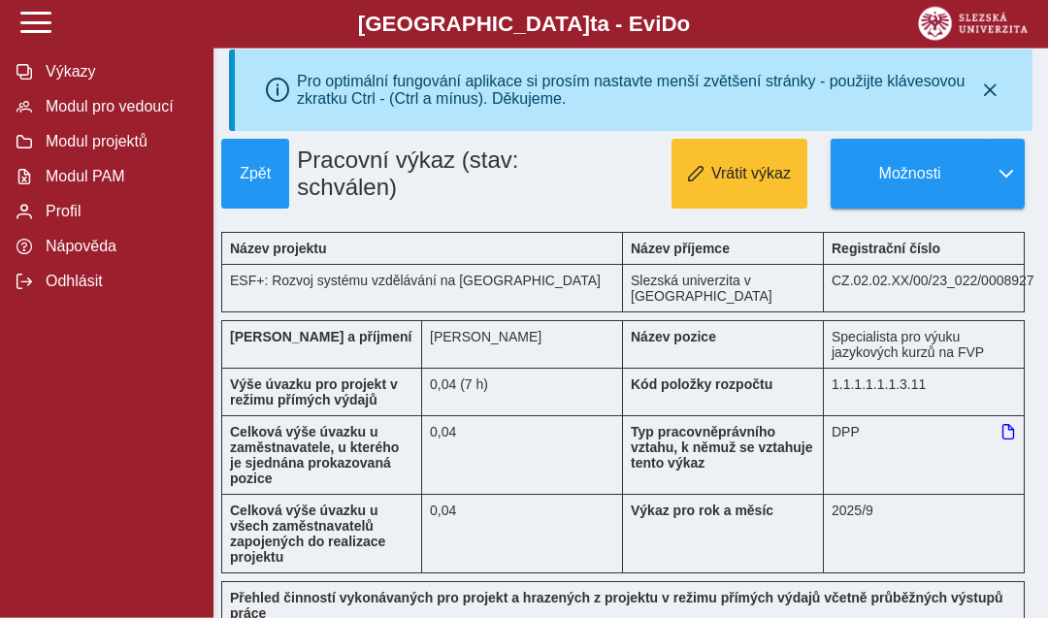
scroll to position [0, 0]
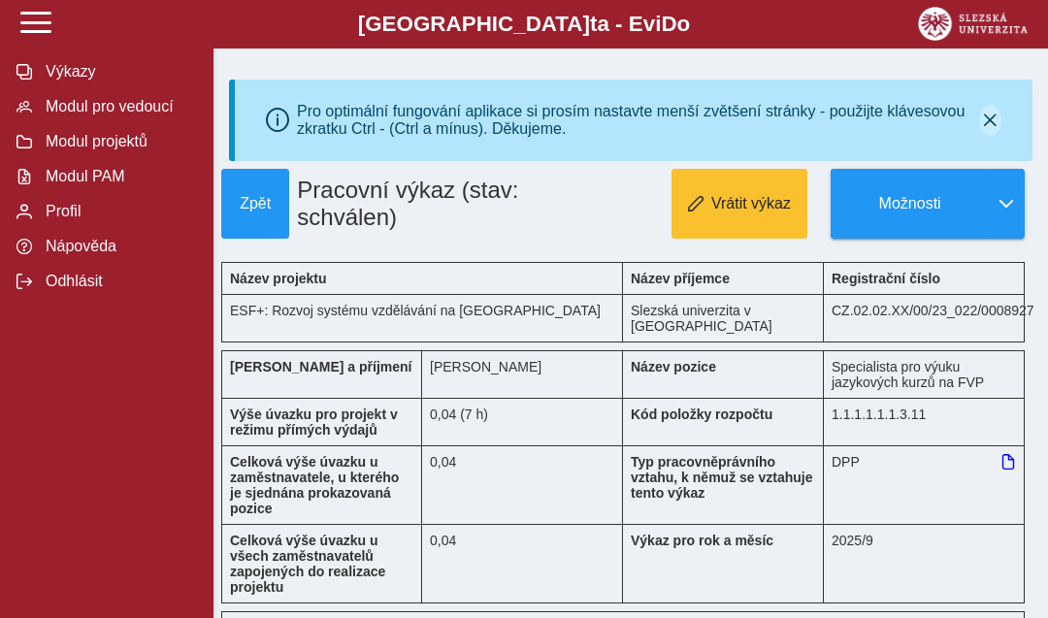
click at [993, 113] on button "button" at bounding box center [990, 120] width 22 height 31
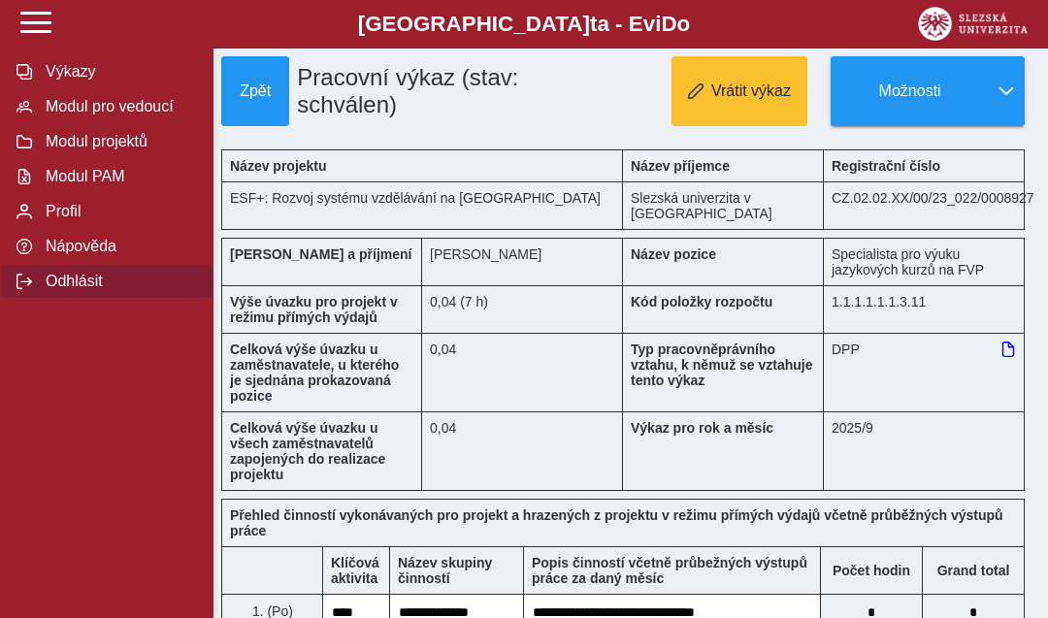
click at [72, 290] on span "Odhlásit" at bounding box center [118, 281] width 157 height 17
